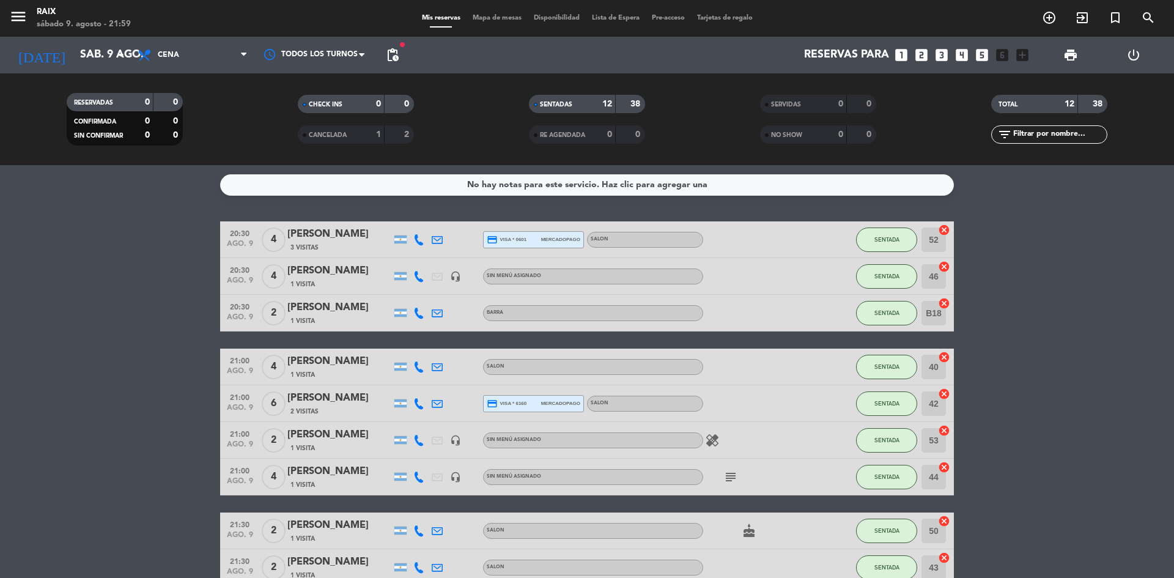
click at [1017, 324] on bookings-row "20:30 ago. 9 4 [PERSON_NAME] 3 Visitas credit_card visa * 0601 mercadopago SALO…" at bounding box center [587, 467] width 1174 height 492
click at [113, 46] on input "sáb. 9 ago." at bounding box center [145, 55] width 142 height 24
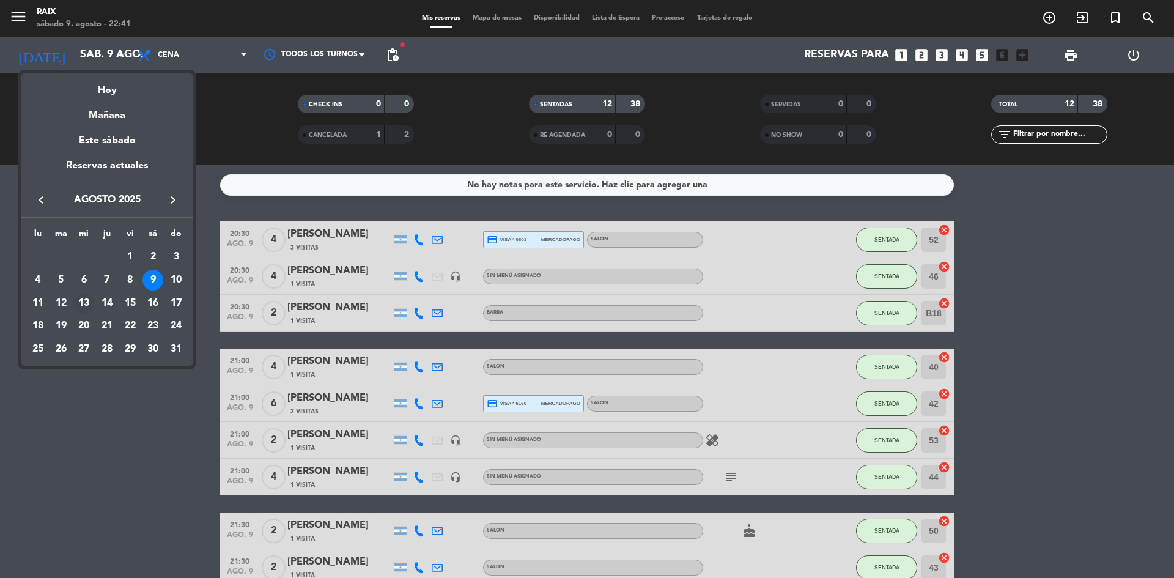
click at [87, 307] on div "13" at bounding box center [83, 303] width 21 height 21
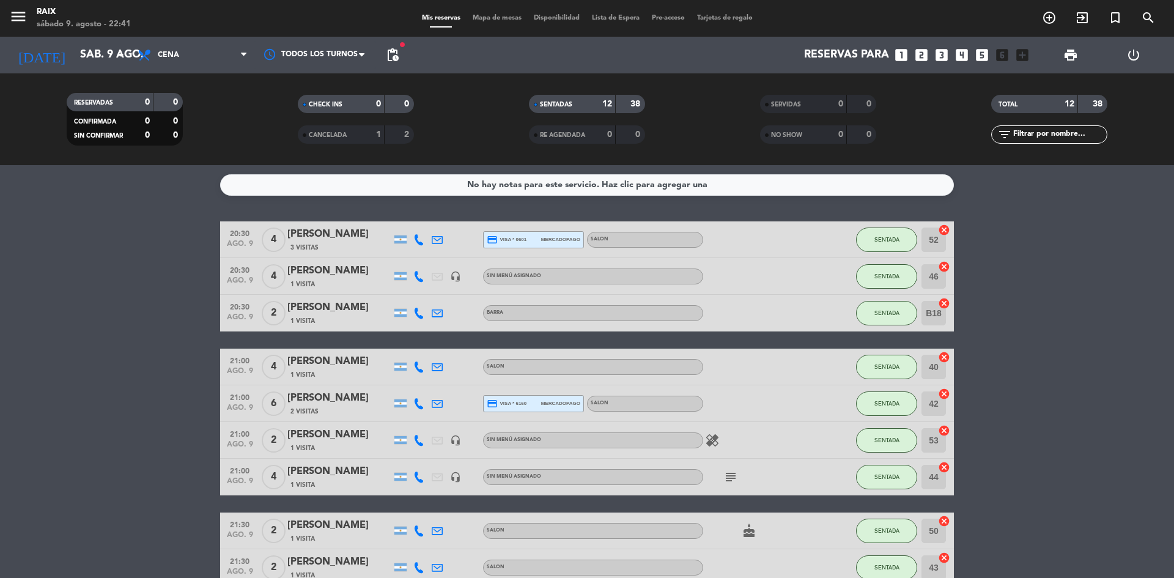
type input "mié. 13 ago."
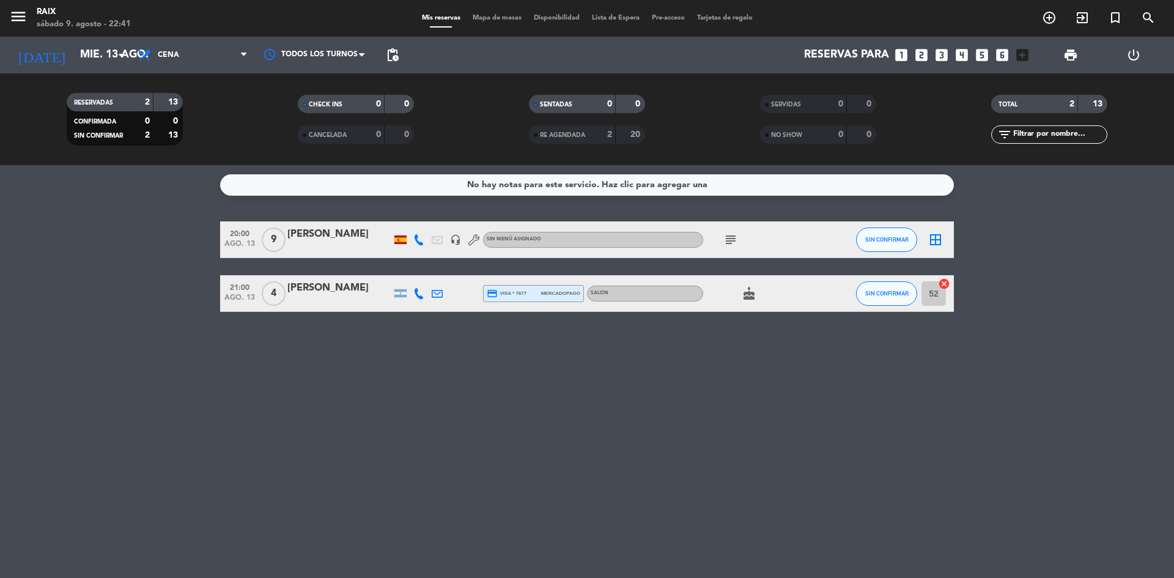
click at [733, 241] on icon "subject" at bounding box center [731, 239] width 15 height 15
click at [1109, 272] on bookings-row "20:00 ago. 13 9 [PERSON_NAME] headset_mic Sin menú asignado subject Hizo Her la…" at bounding box center [587, 266] width 1174 height 91
click at [937, 235] on icon "border_all" at bounding box center [935, 239] width 15 height 15
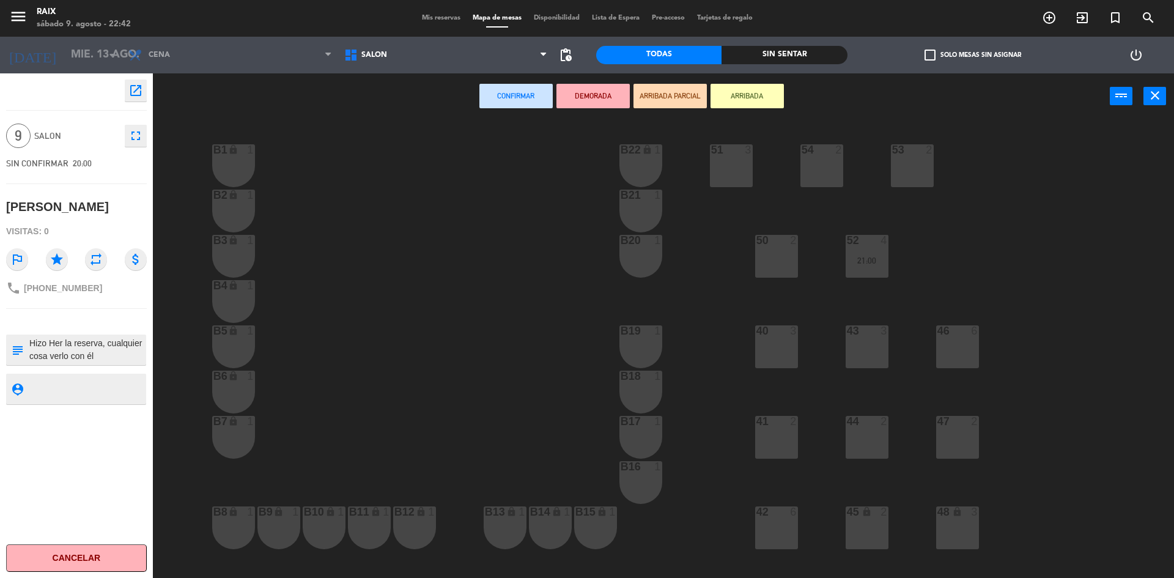
click at [780, 354] on div "40 3" at bounding box center [776, 346] width 43 height 43
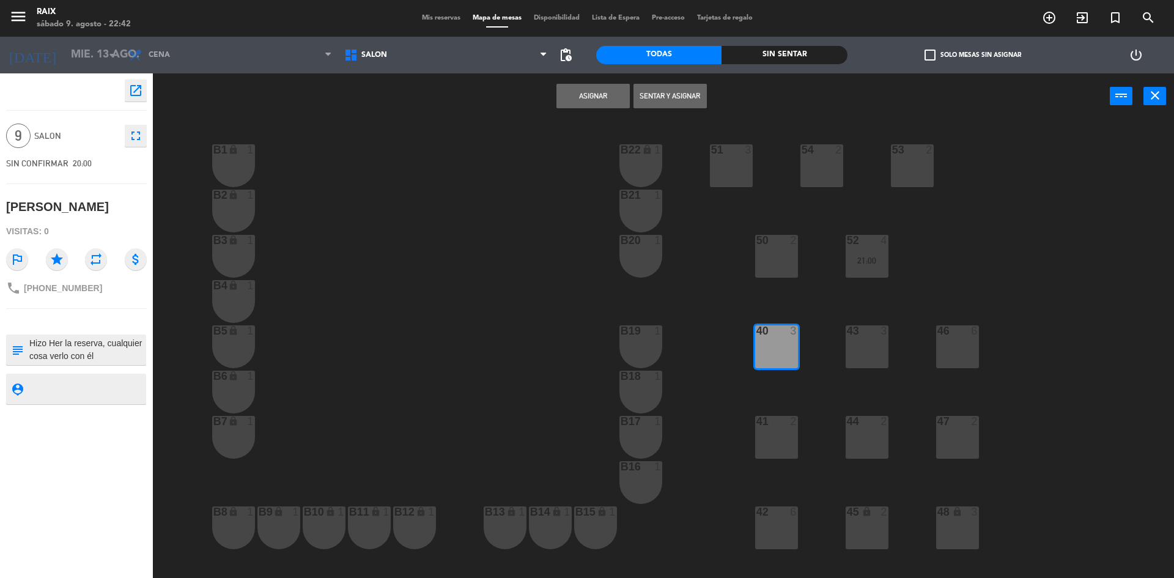
click at [867, 358] on div "43 3" at bounding box center [867, 346] width 43 height 43
click at [798, 442] on div "51 3 53 2 54 2 B1 lock 1 B22 lock 1 B2 lock 1 B21 1 50 2 52 4 21:00 B3 lock 1 B…" at bounding box center [670, 351] width 1010 height 459
click at [780, 435] on div "41 2" at bounding box center [776, 437] width 43 height 43
click at [867, 437] on div "44 2" at bounding box center [867, 437] width 43 height 43
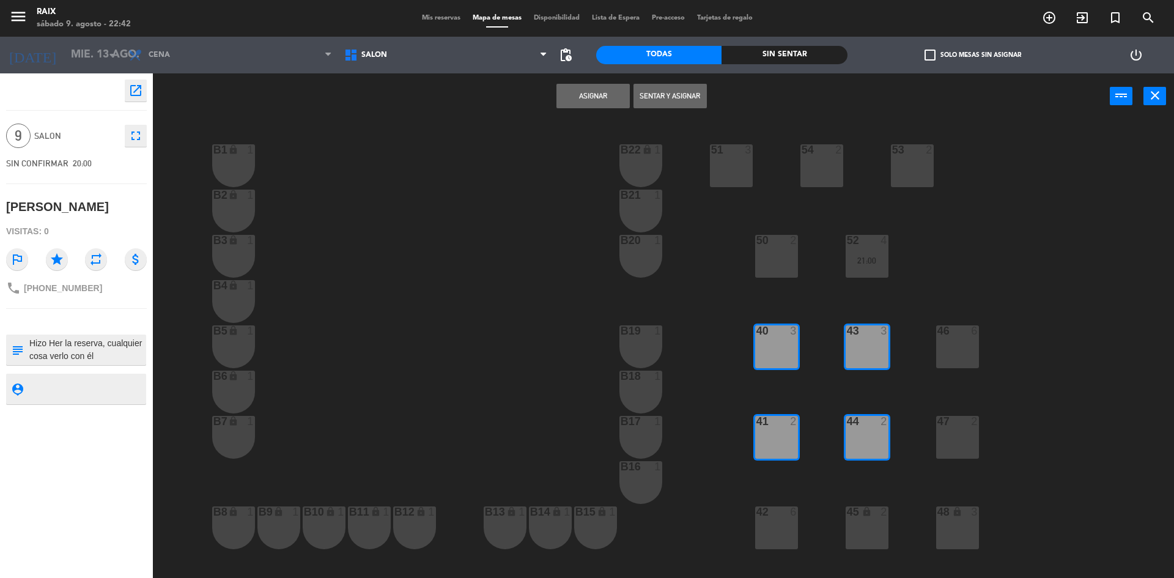
click at [610, 94] on button "Asignar" at bounding box center [593, 96] width 73 height 24
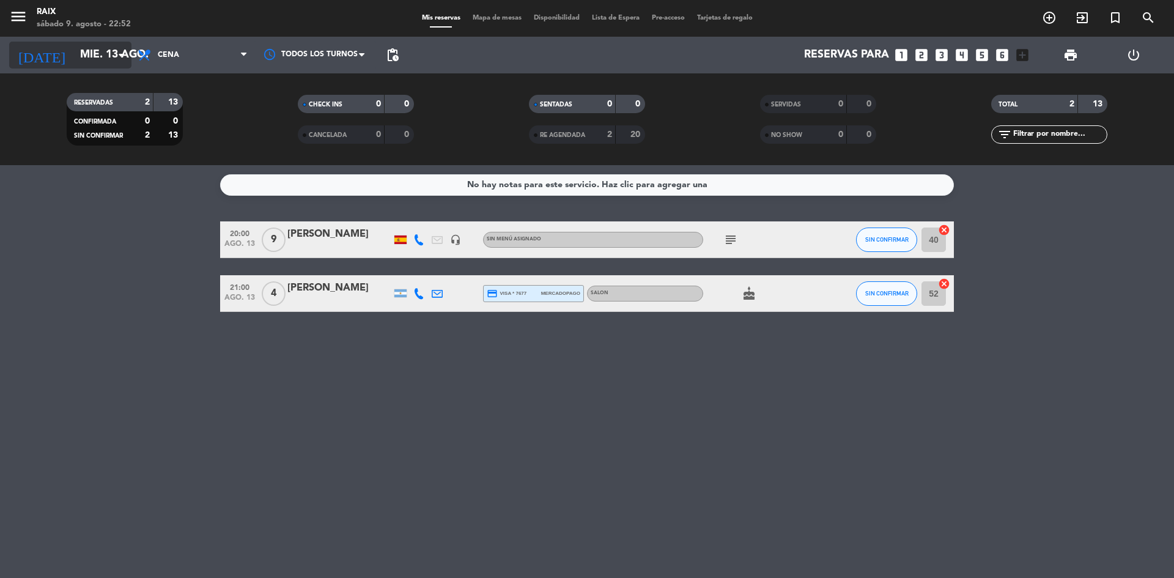
click at [74, 48] on input "mié. 13 ago." at bounding box center [145, 55] width 142 height 24
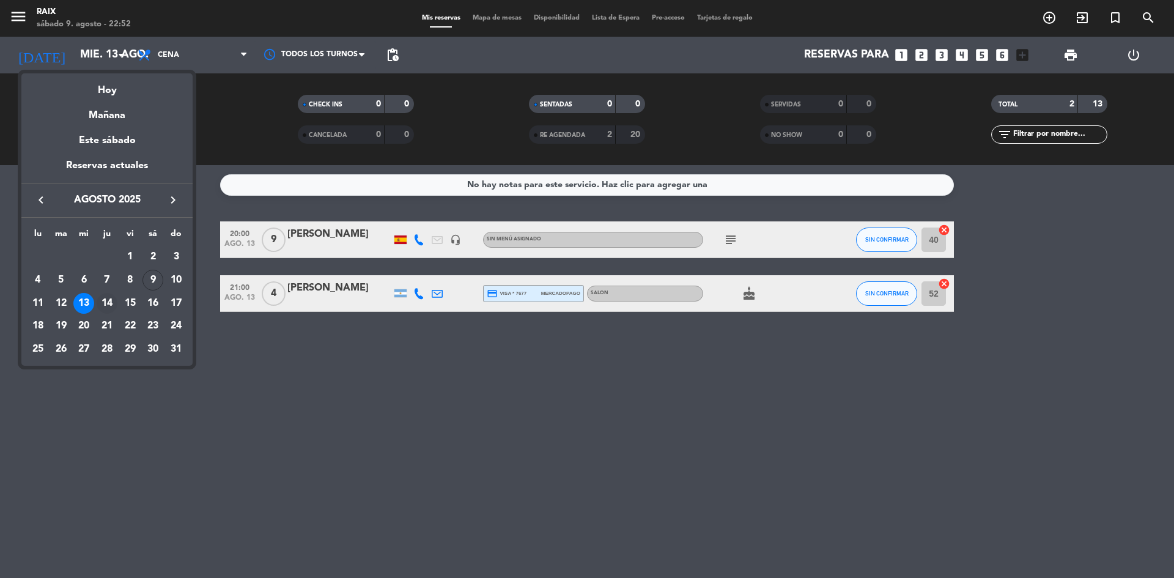
click at [98, 305] on div "14" at bounding box center [107, 303] width 21 height 21
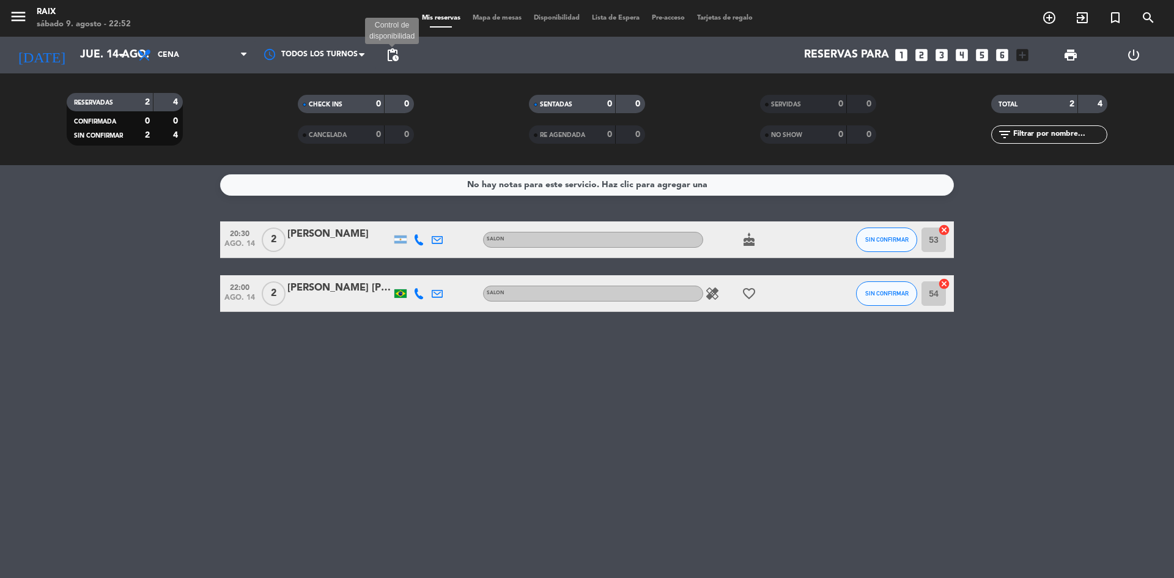
click at [395, 56] on span "pending_actions" at bounding box center [392, 55] width 15 height 15
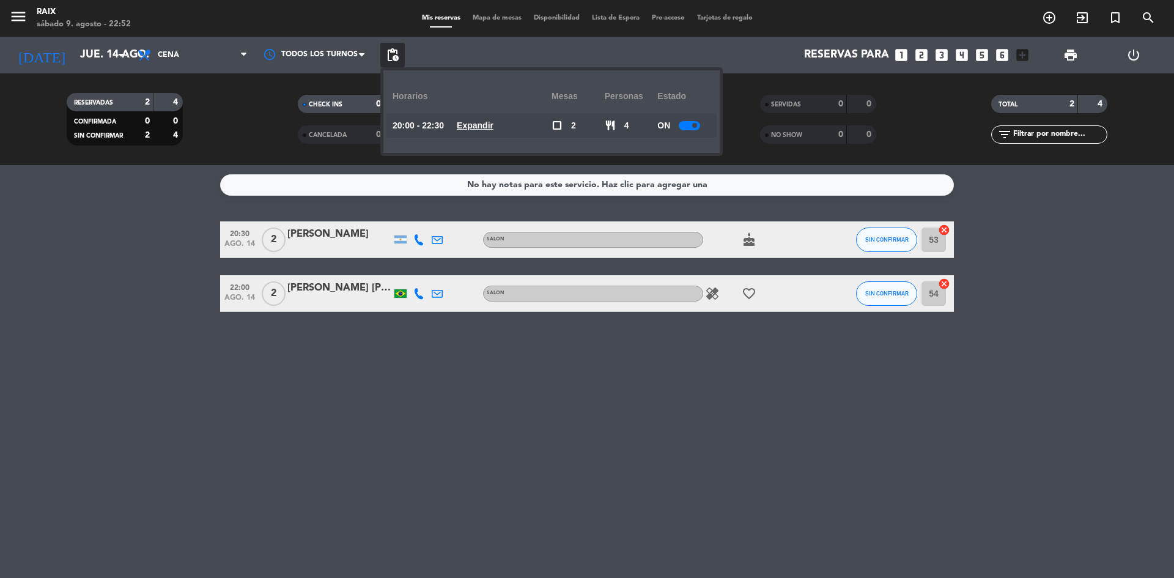
click at [486, 122] on u "Expandir" at bounding box center [475, 125] width 37 height 10
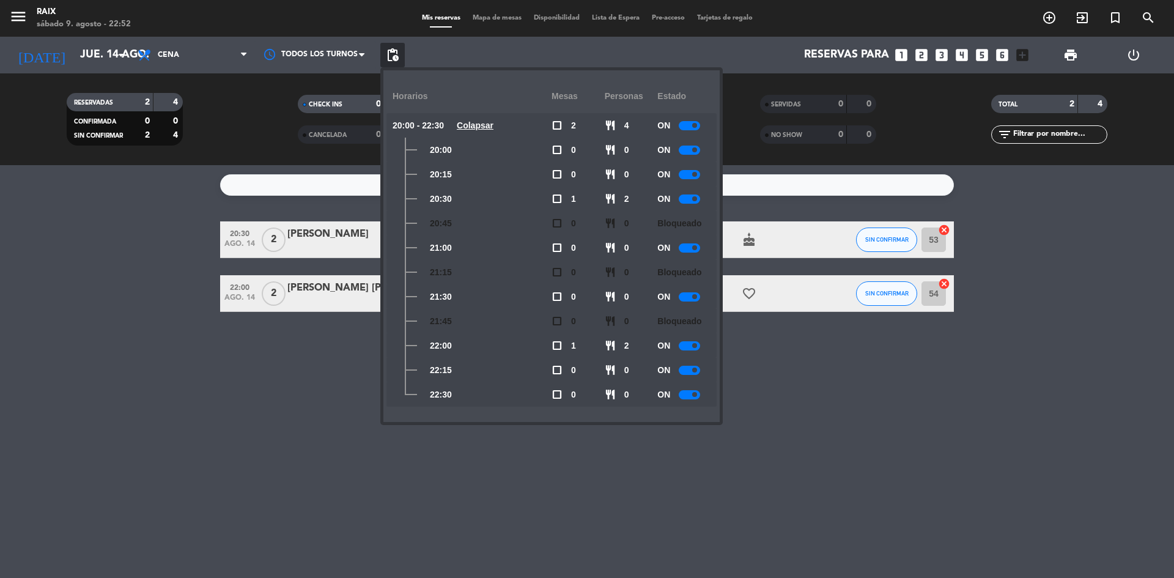
click at [688, 346] on div at bounding box center [689, 345] width 21 height 9
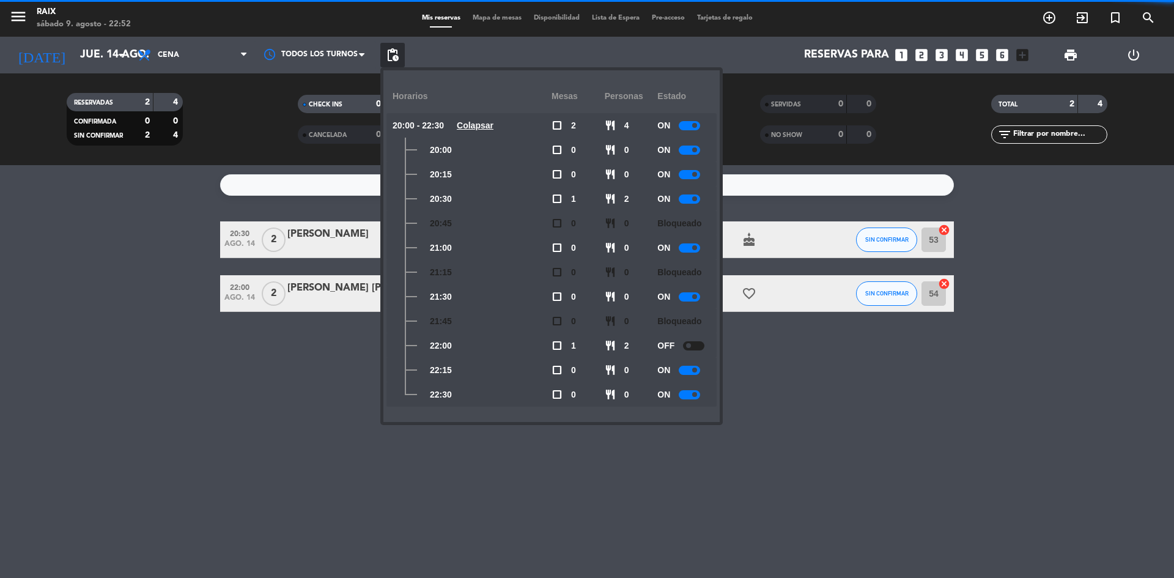
click at [692, 372] on div at bounding box center [689, 370] width 21 height 9
click at [692, 390] on div at bounding box center [689, 394] width 21 height 9
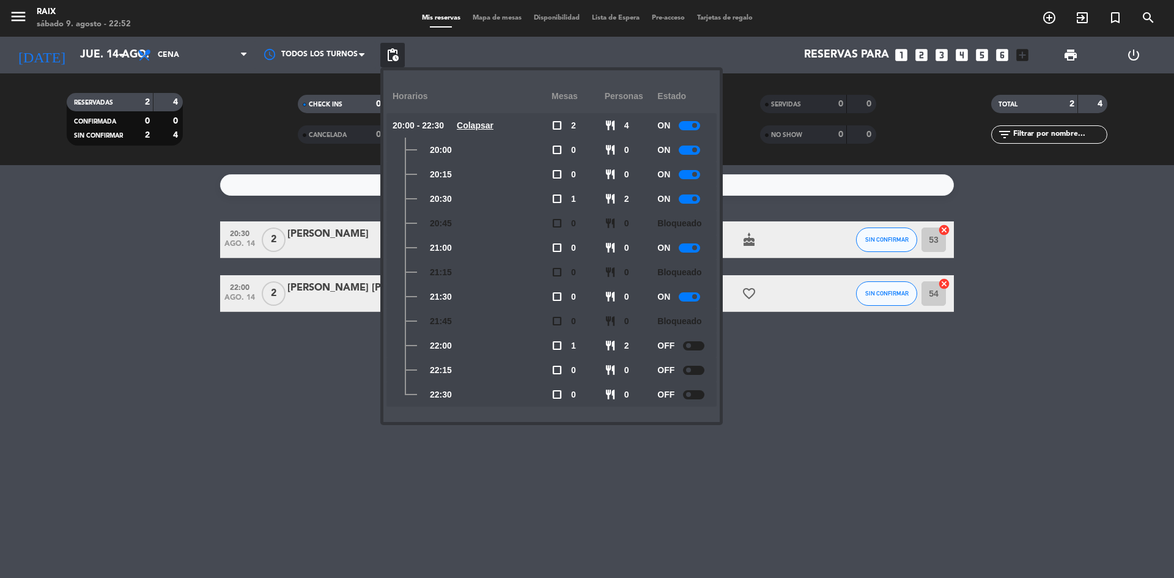
click at [691, 346] on span at bounding box center [688, 345] width 5 height 5
click at [315, 351] on div "No hay notas para este servicio. Haz clic para agregar una 20:30 ago. 14 2 [PER…" at bounding box center [587, 371] width 1174 height 413
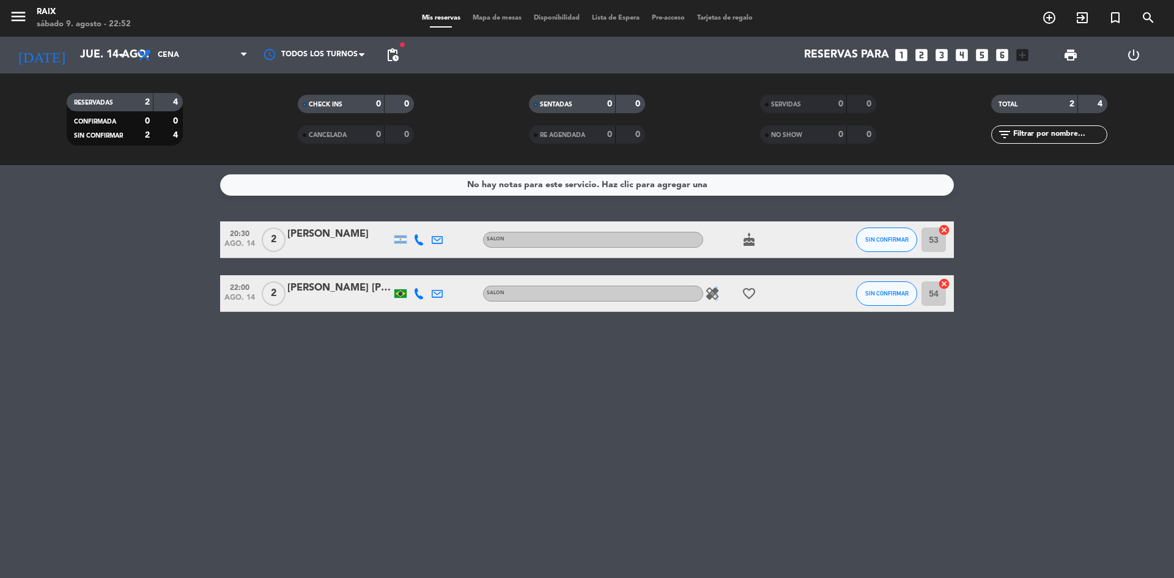
click at [714, 291] on icon "healing" at bounding box center [712, 293] width 15 height 15
click at [577, 386] on div "No hay notas para este servicio. Haz clic para agregar una 20:30 ago. 14 2 [PER…" at bounding box center [587, 371] width 1174 height 413
click at [87, 53] on input "jue. 14 ago." at bounding box center [145, 55] width 142 height 24
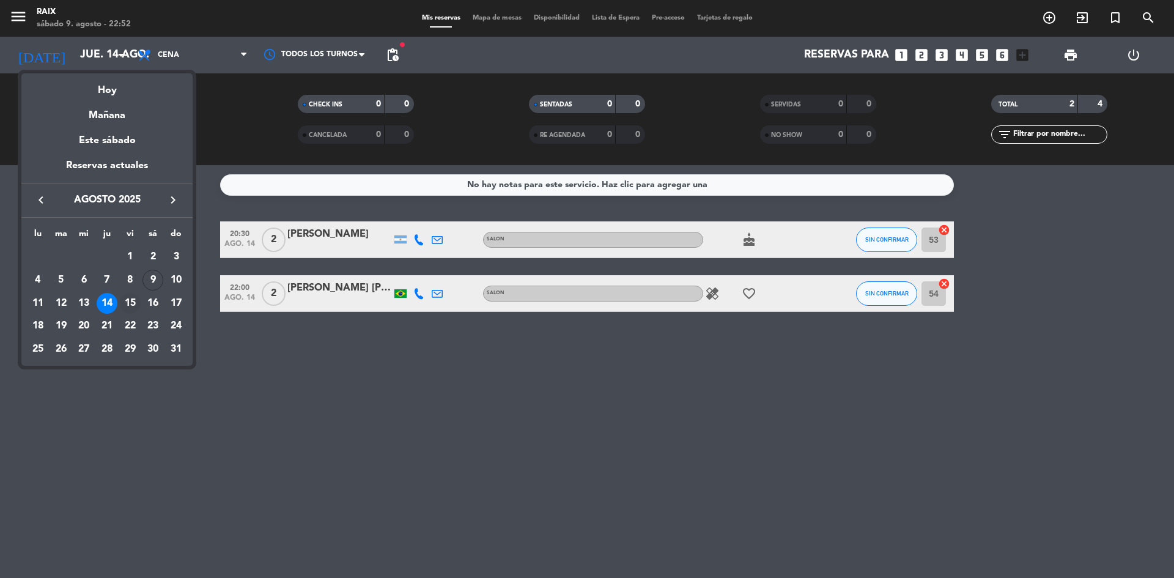
click at [130, 303] on div "15" at bounding box center [130, 303] width 21 height 21
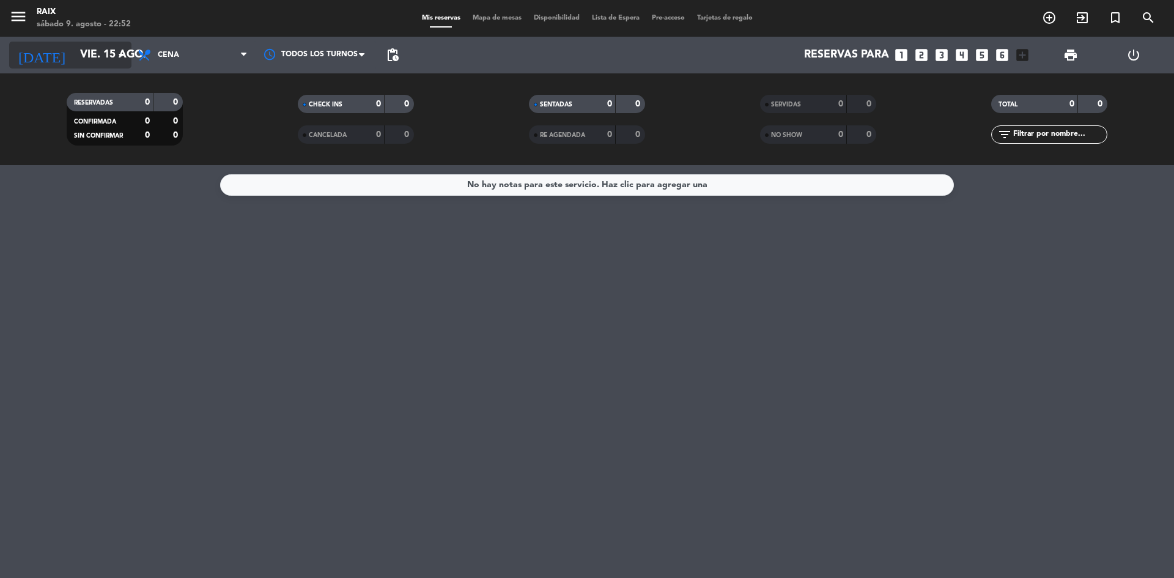
click at [80, 57] on input "vie. 15 ago." at bounding box center [145, 55] width 142 height 24
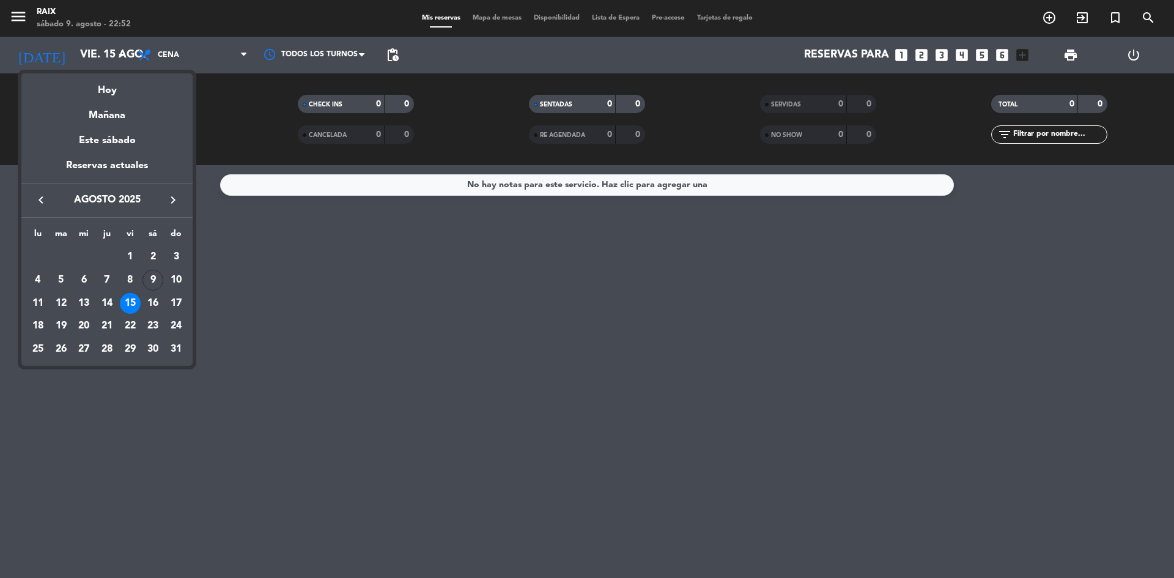
click at [153, 296] on div "16" at bounding box center [153, 303] width 21 height 21
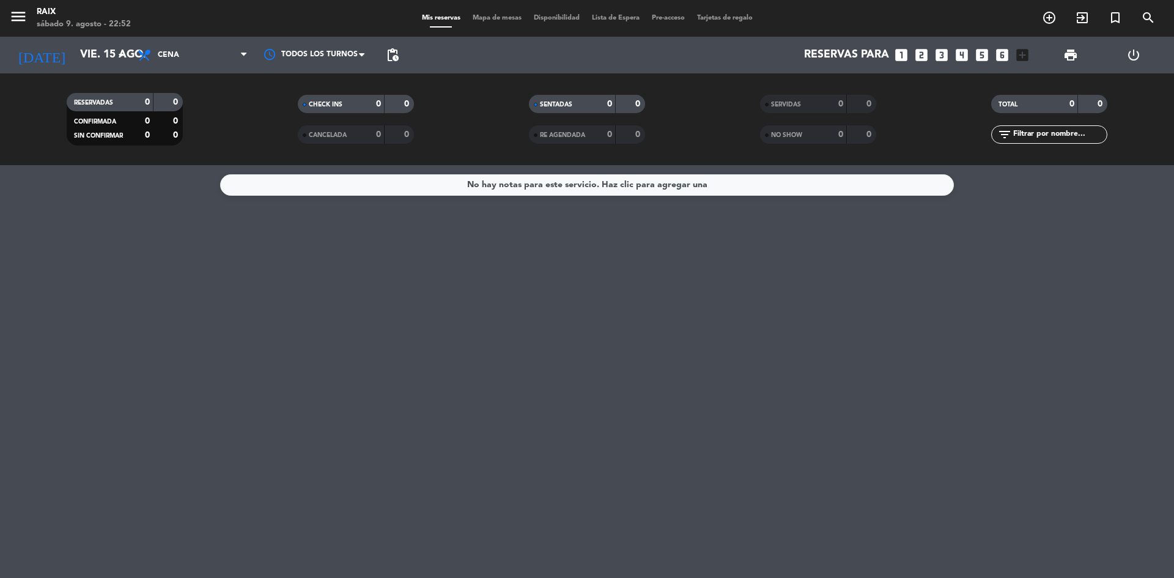
type input "sáb. 16 ago."
